Goal: Transaction & Acquisition: Subscribe to service/newsletter

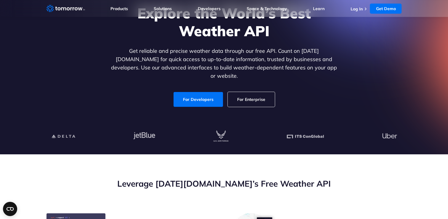
scroll to position [59, 0]
click at [247, 95] on link "For Enterprise" at bounding box center [251, 99] width 47 height 15
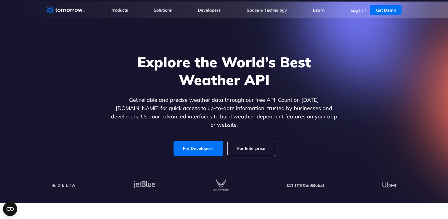
scroll to position [0, 0]
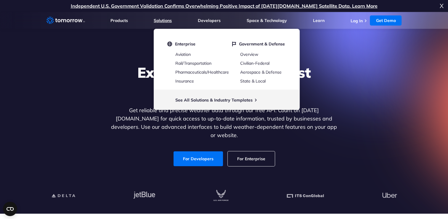
click at [161, 21] on link "Solutions" at bounding box center [163, 20] width 18 height 5
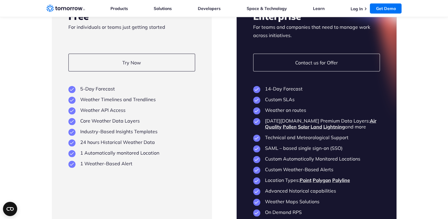
scroll to position [1392, 0]
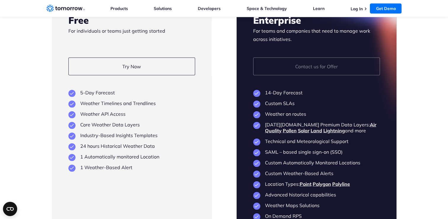
click at [306, 75] on link "Contact us for Offer" at bounding box center [316, 66] width 127 height 18
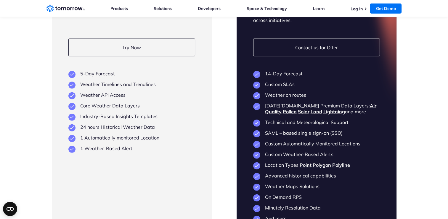
scroll to position [1421, 0]
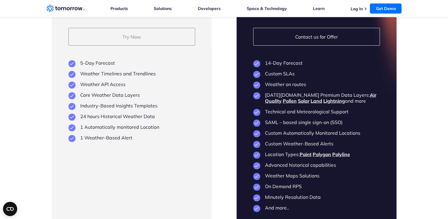
click at [166, 46] on link "Try Now" at bounding box center [131, 37] width 127 height 18
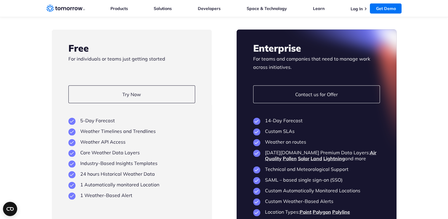
scroll to position [1333, 0]
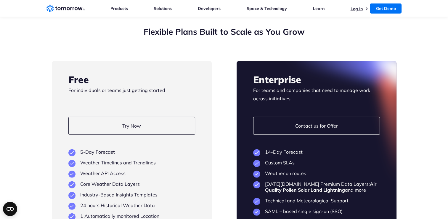
click at [355, 7] on link "Log In" at bounding box center [356, 8] width 12 height 5
